Goal: Entertainment & Leisure: Browse casually

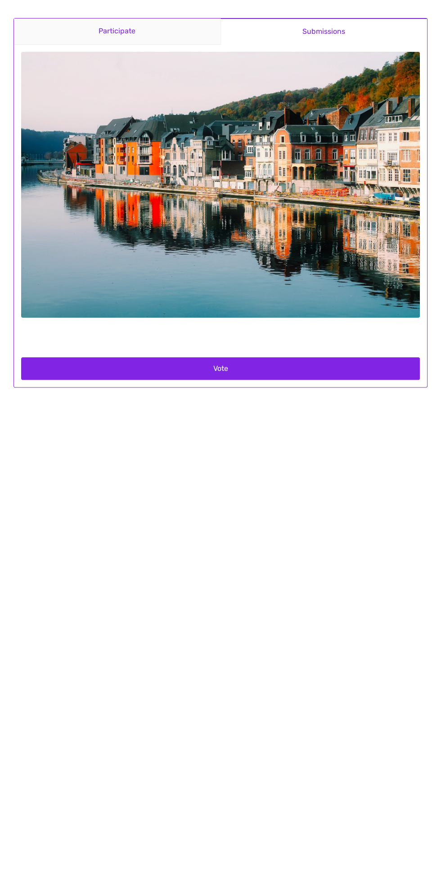
click at [163, 36] on link "Participate" at bounding box center [117, 31] width 207 height 26
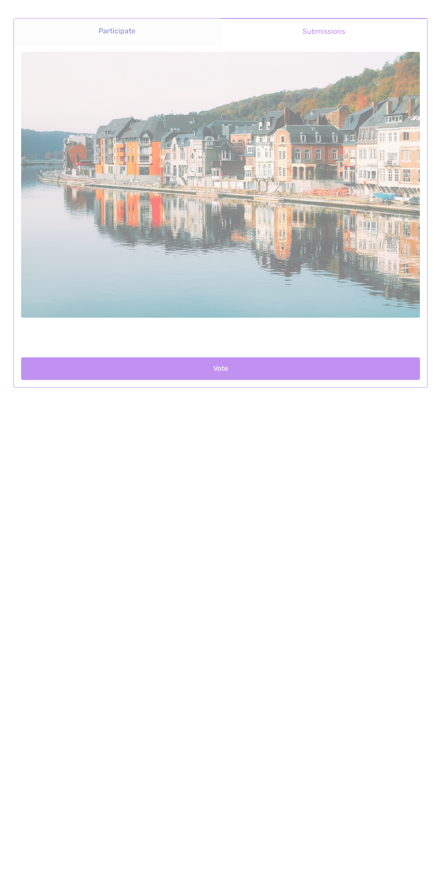
click at [115, 28] on main "Participate Submissions Participate Submissions" at bounding box center [221, 202] width 432 height 405
